Goal: Information Seeking & Learning: Learn about a topic

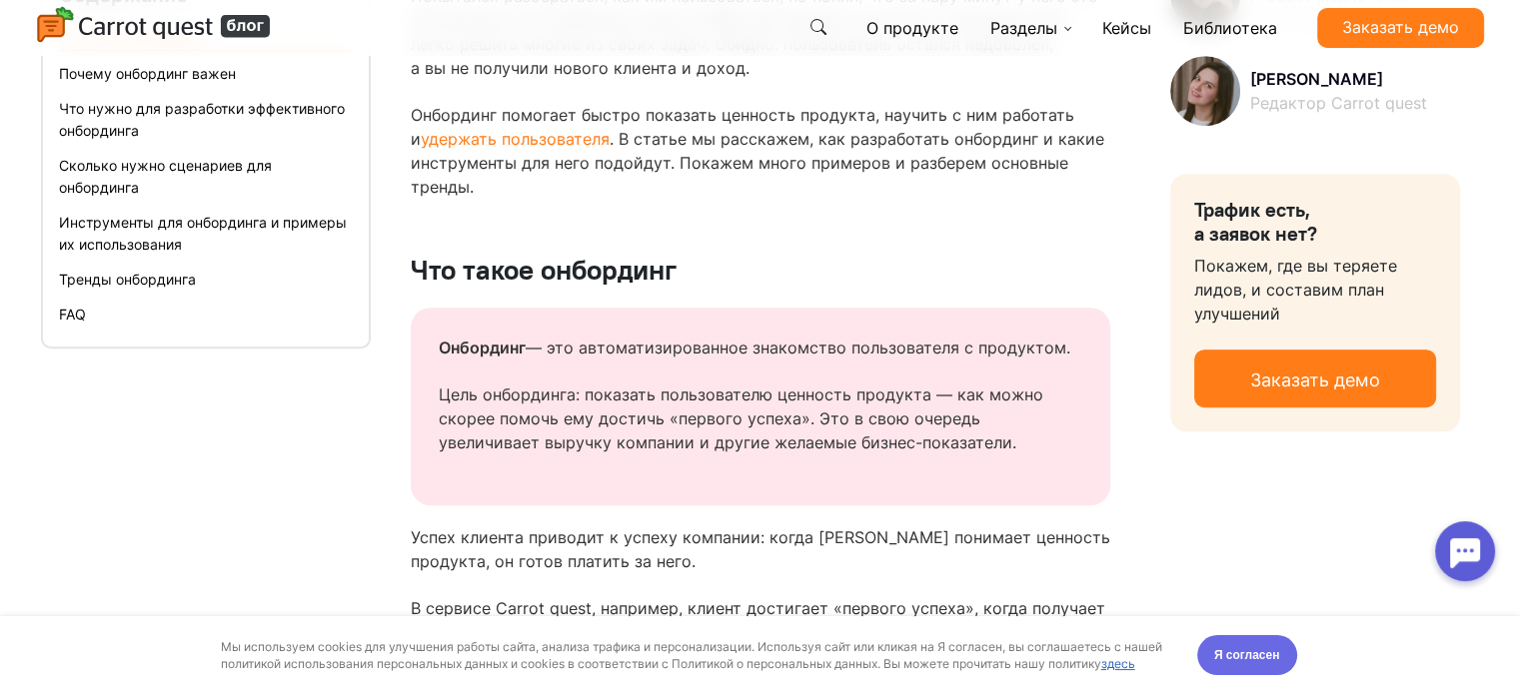
click at [1277, 658] on span "Я согласен" at bounding box center [1247, 655] width 66 height 20
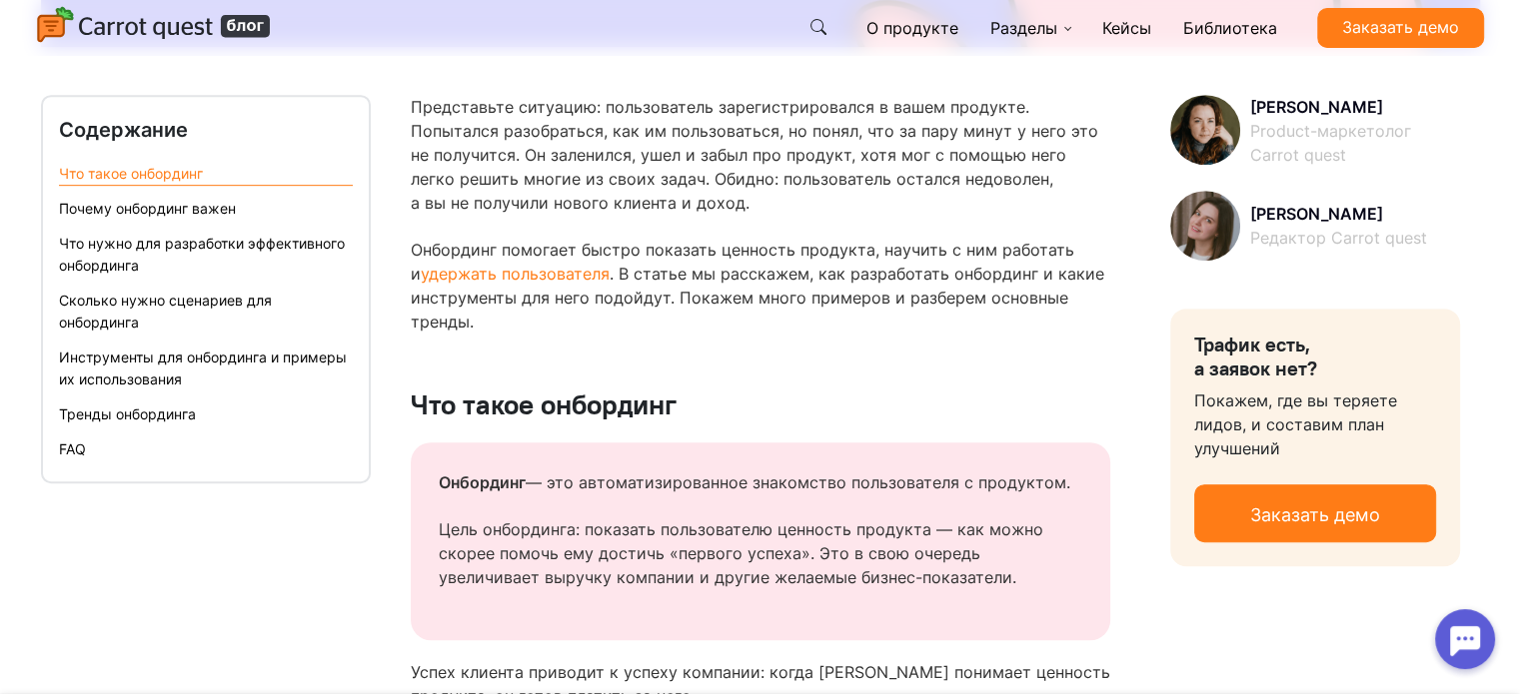
scroll to position [999, 0]
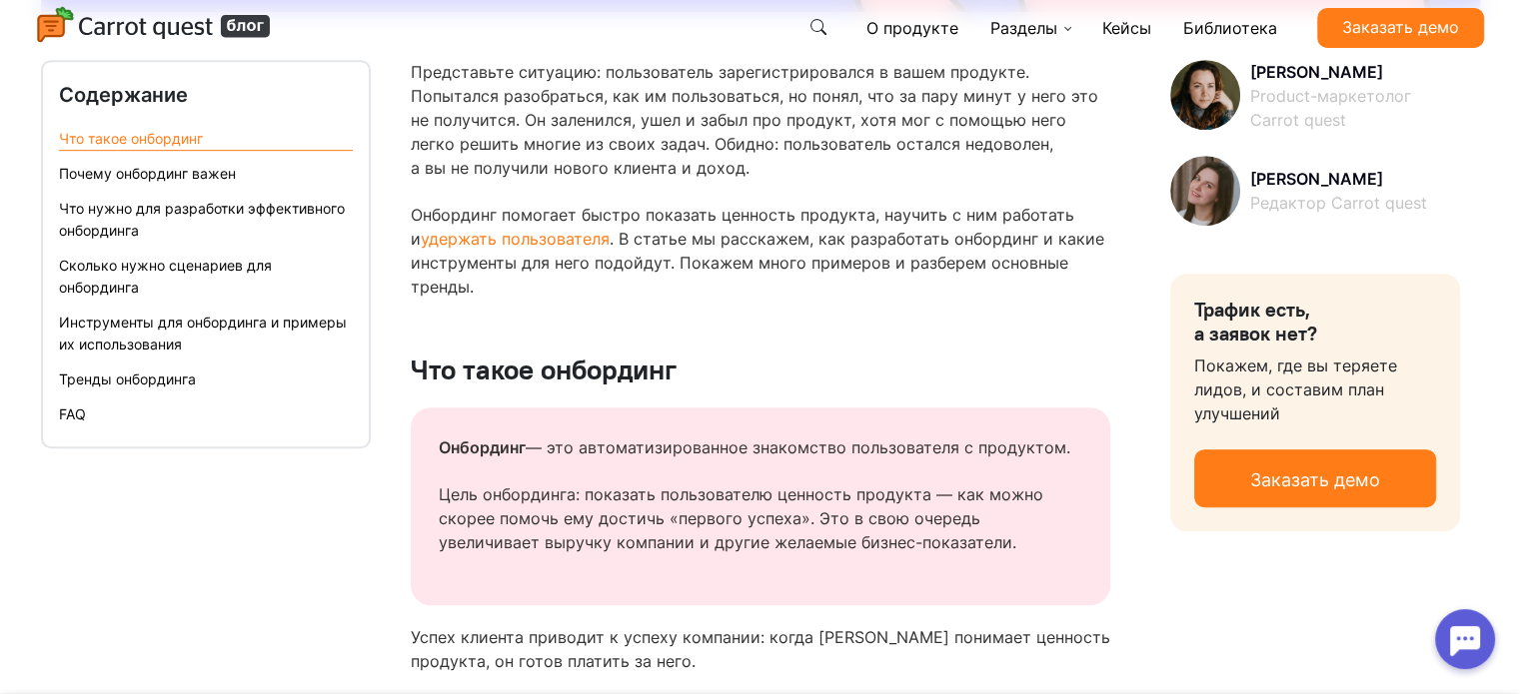
drag, startPoint x: 177, startPoint y: 23, endPoint x: 196, endPoint y: 35, distance: 22.5
click at [196, 35] on img at bounding box center [154, 26] width 236 height 40
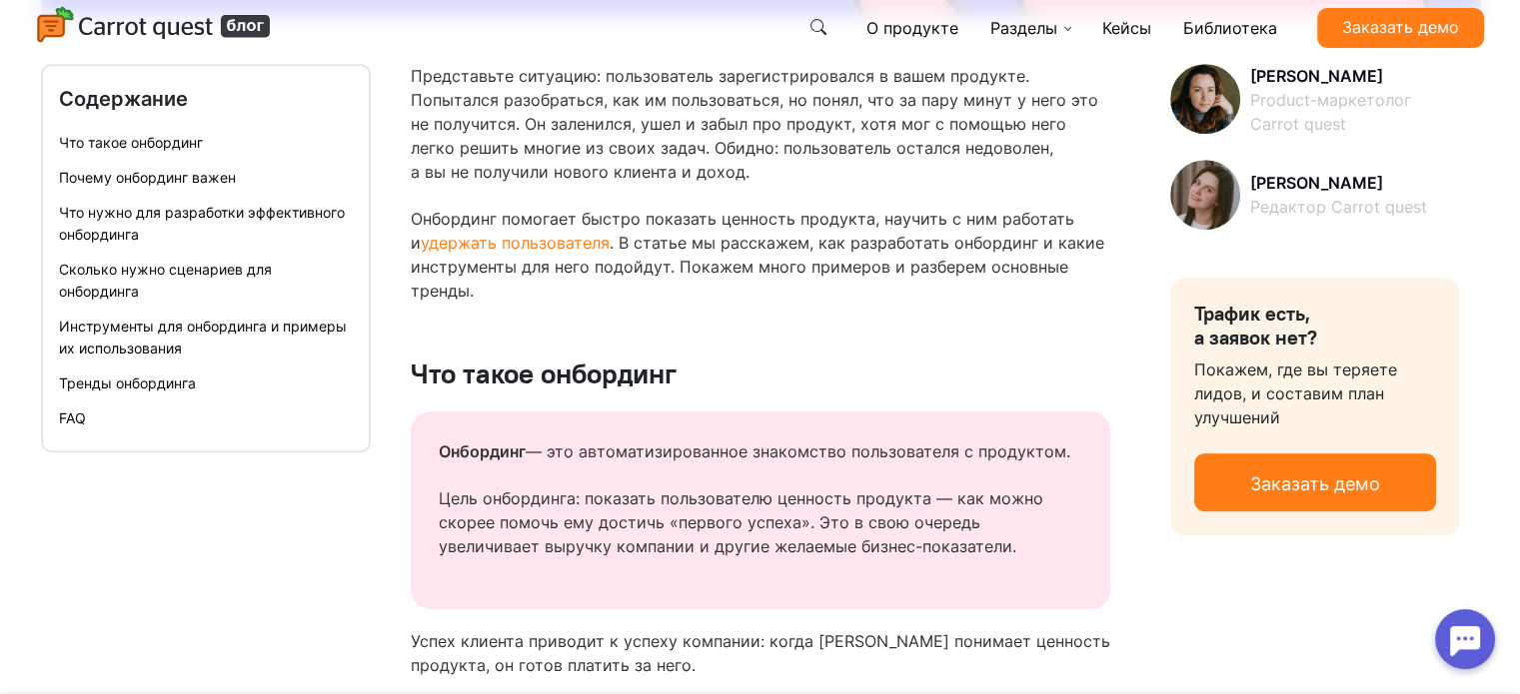
scroll to position [999, 0]
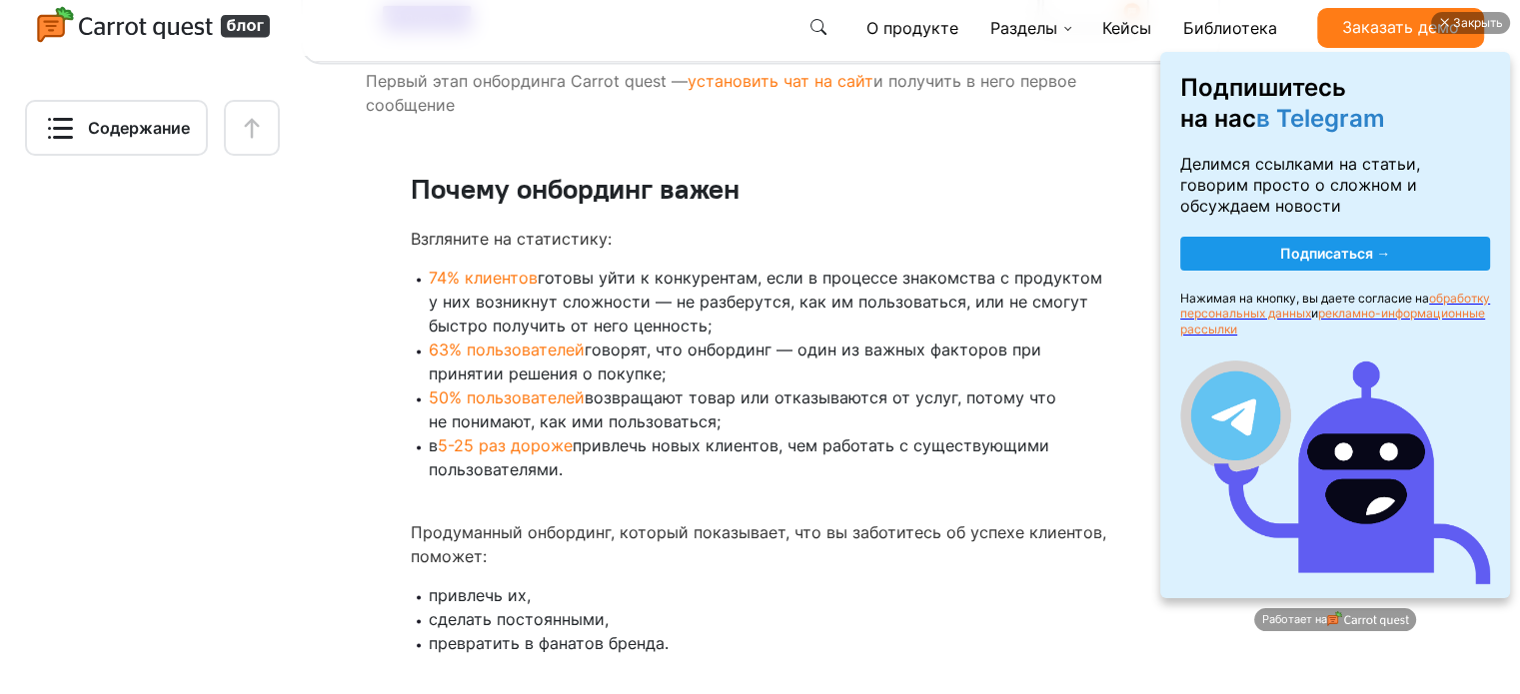
scroll to position [2898, 0]
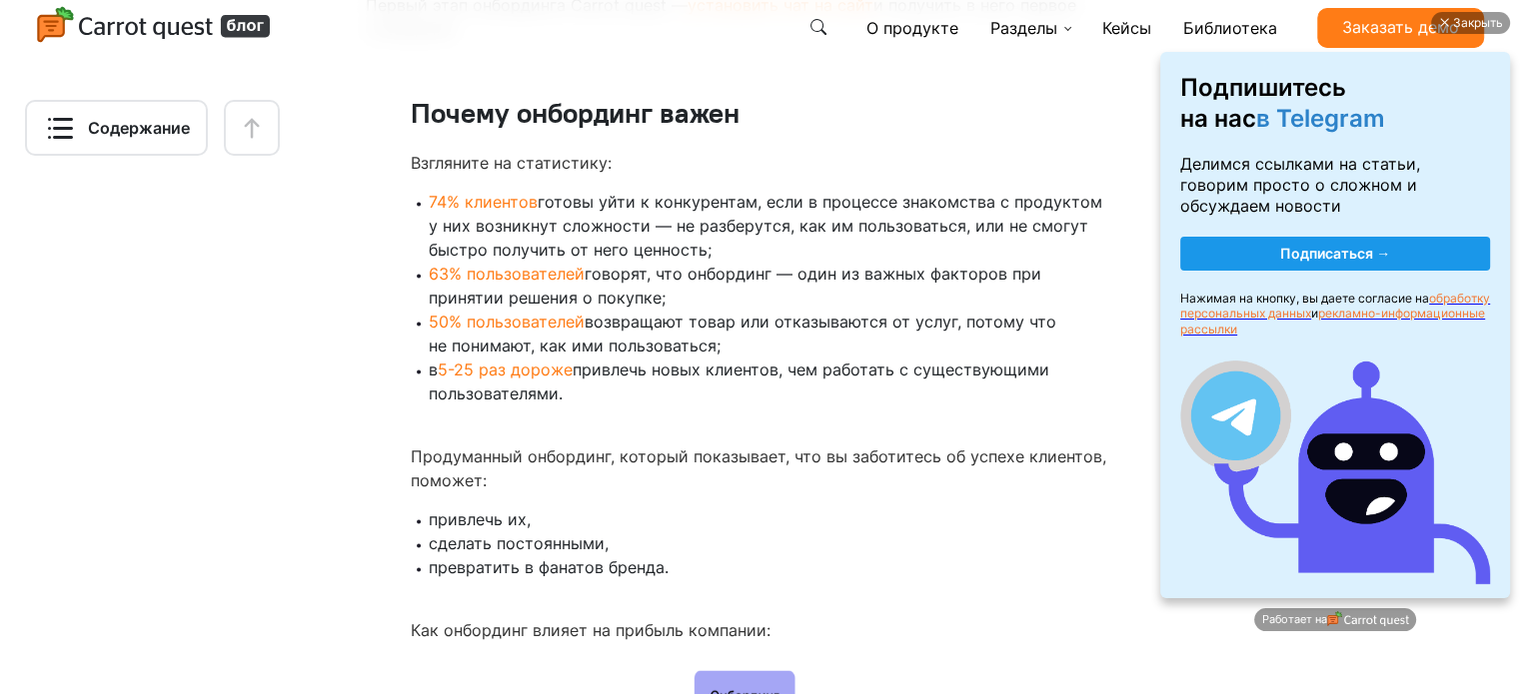
click at [650, 414] on ul "74% клиентов готовы уйти к конкурентам, если в процессе знакомства с продуктом …" at bounding box center [760, 309] width 699 height 239
